Goal: Find specific page/section: Find specific page/section

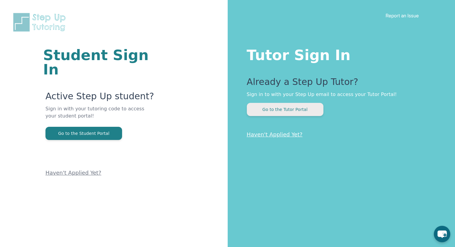
click at [282, 108] on button "Go to the Tutor Portal" at bounding box center [285, 109] width 77 height 13
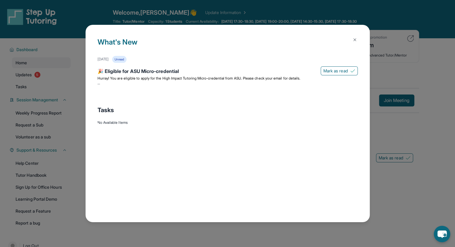
click at [354, 37] on button at bounding box center [355, 40] width 12 height 12
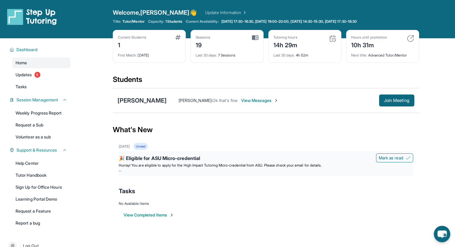
click at [166, 155] on div "🎉 Eligible for ASU Micro-credential" at bounding box center [266, 159] width 294 height 8
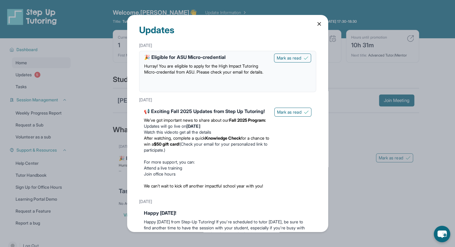
click at [317, 22] on icon at bounding box center [318, 23] width 3 height 3
